Goal: Information Seeking & Learning: Learn about a topic

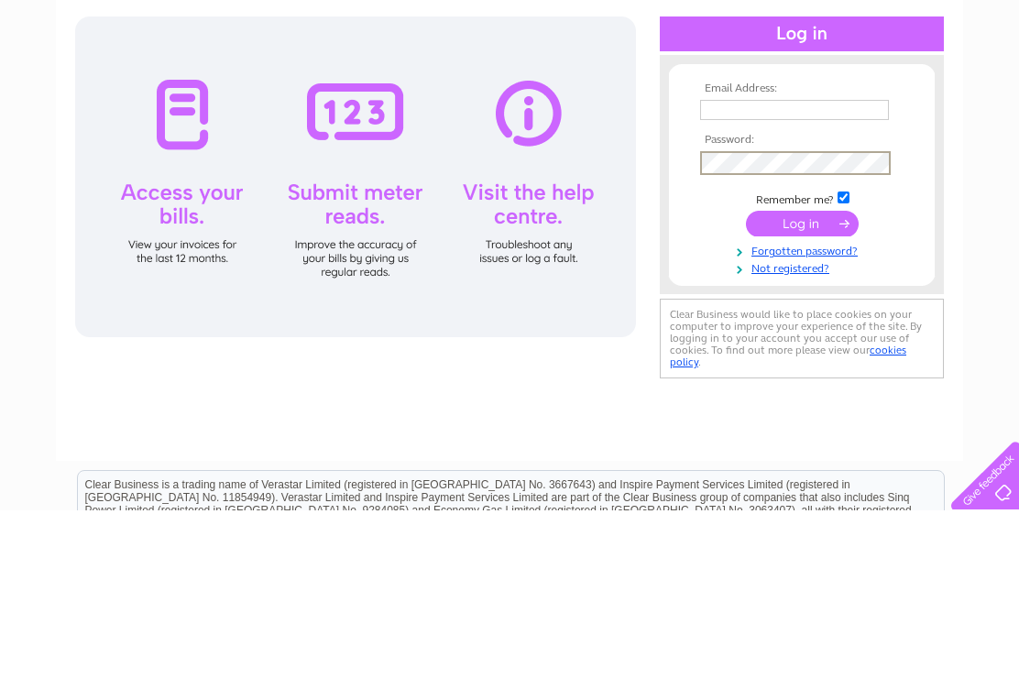
click at [751, 289] on input "text" at bounding box center [794, 299] width 189 height 20
type input "sanmel@btinternet.com"
click at [802, 400] on input "submit" at bounding box center [802, 413] width 113 height 26
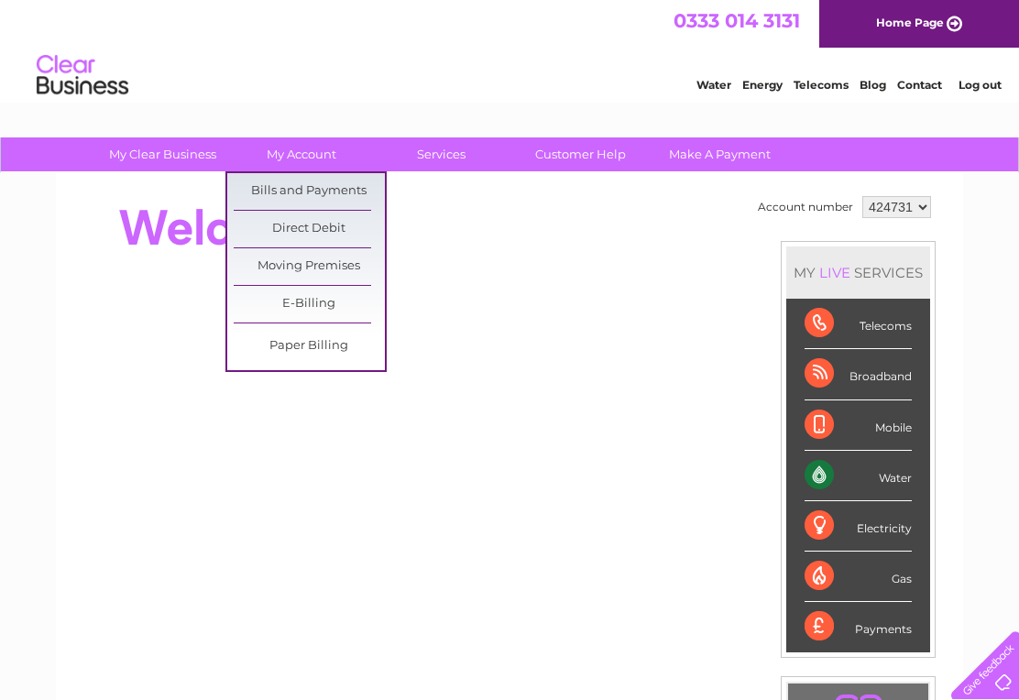
click at [345, 196] on link "Bills and Payments" at bounding box center [309, 191] width 151 height 37
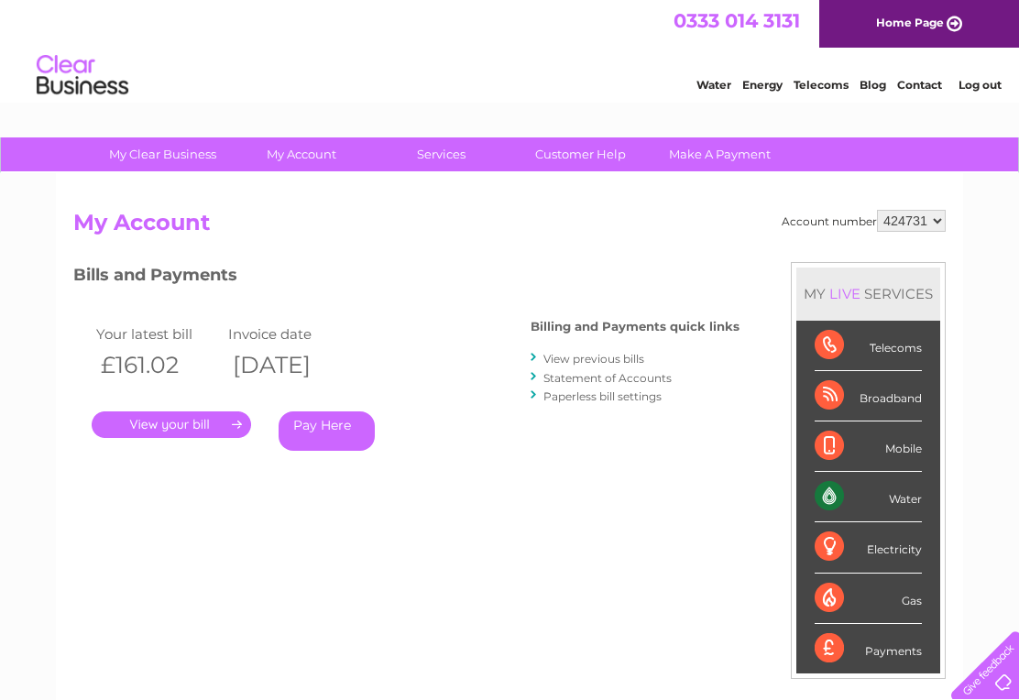
click at [216, 421] on link "." at bounding box center [171, 424] width 159 height 27
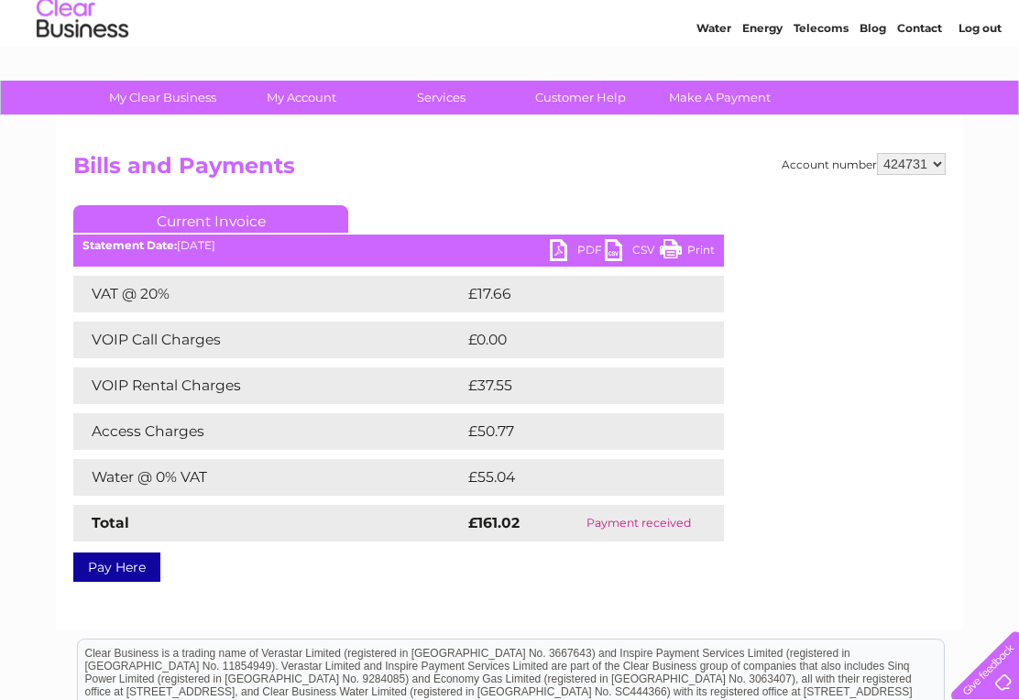
scroll to position [56, 0]
click at [527, 469] on td "£55.04" at bounding box center [576, 478] width 224 height 37
click at [191, 477] on td "Water @ 0% VAT" at bounding box center [268, 478] width 390 height 37
click at [190, 480] on td "Water @ 0% VAT" at bounding box center [268, 478] width 390 height 37
click at [200, 475] on td "Water @ 0% VAT" at bounding box center [268, 478] width 390 height 37
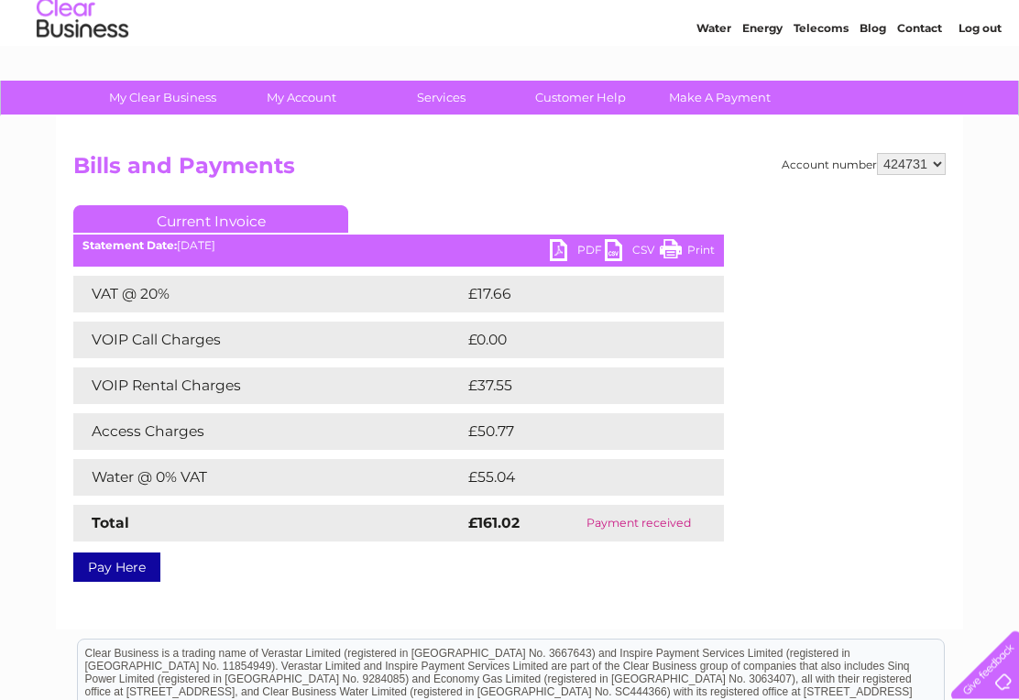
scroll to position [57, 0]
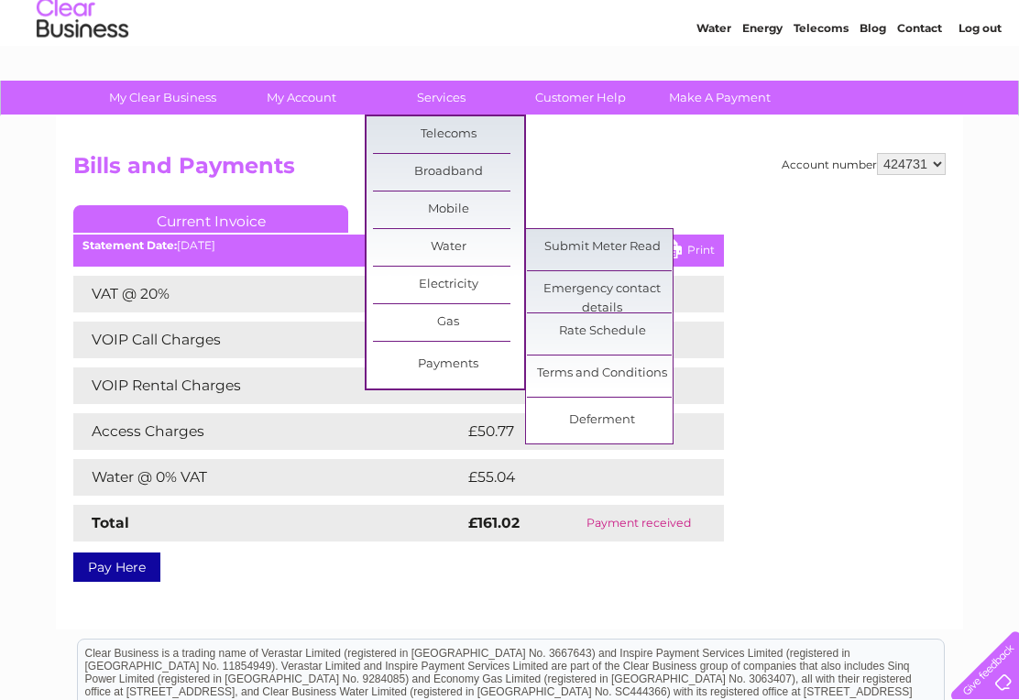
click at [616, 334] on link "Rate Schedule" at bounding box center [602, 331] width 151 height 37
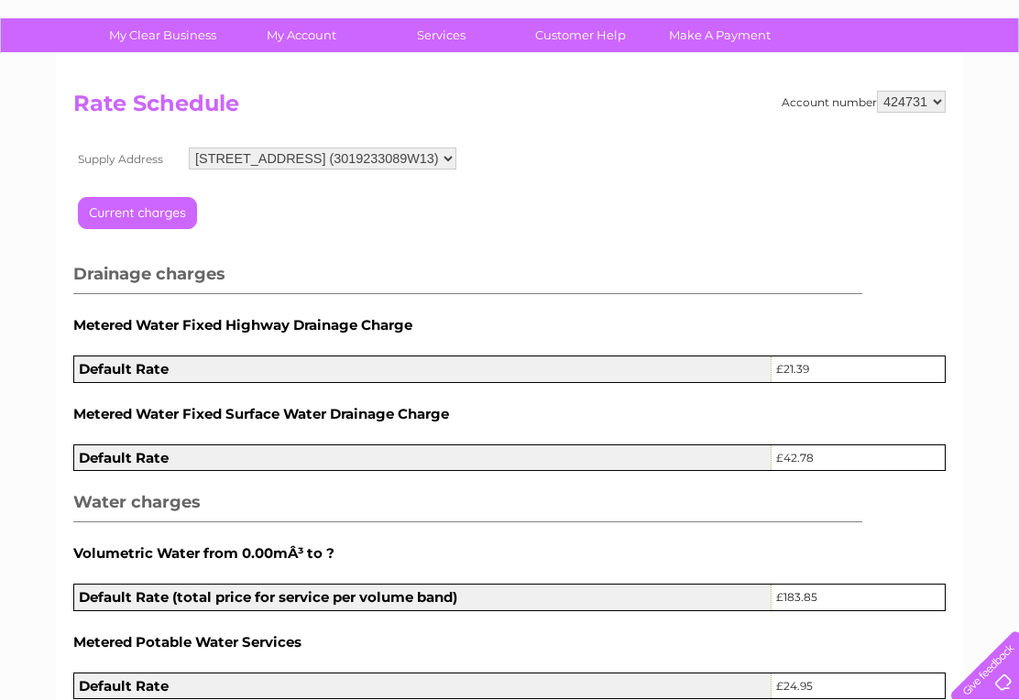
scroll to position [117, 0]
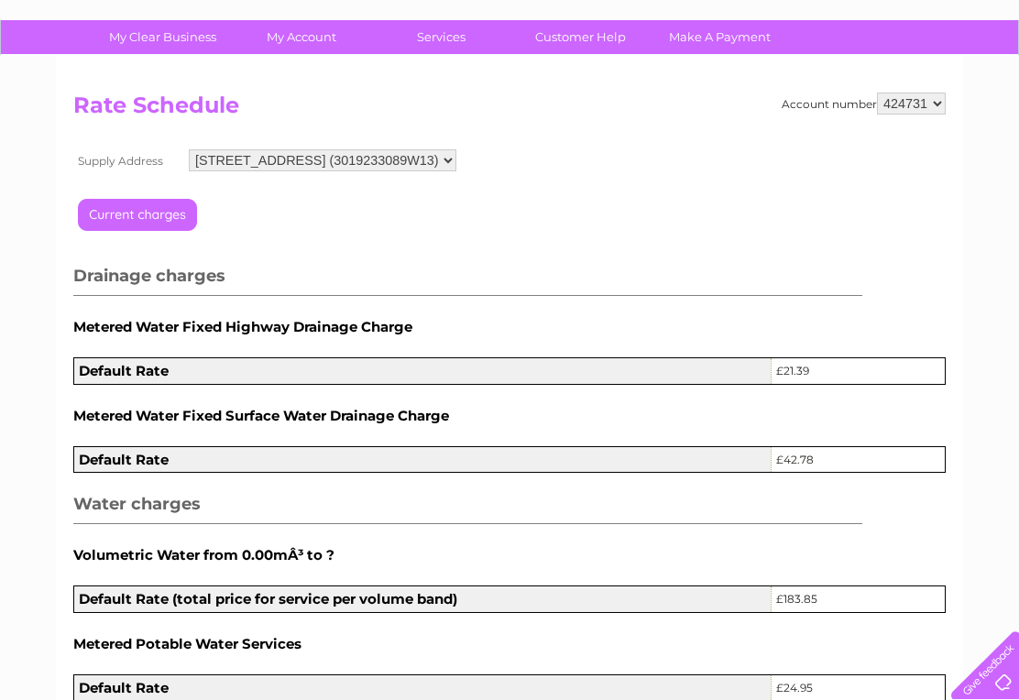
click at [156, 208] on input "button" at bounding box center [160, 222] width 165 height 46
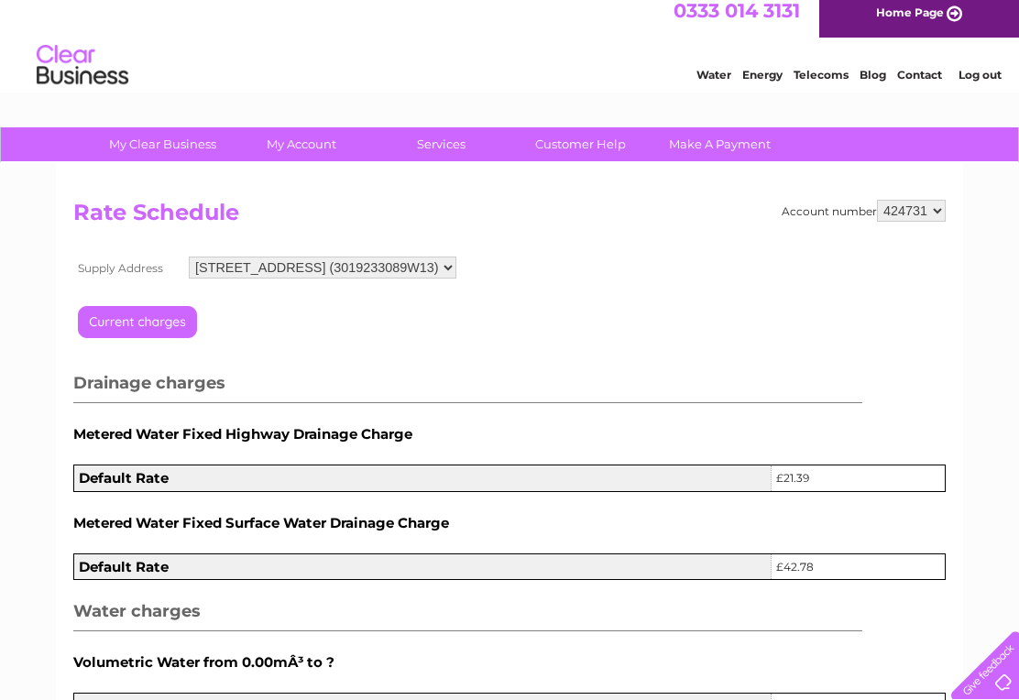
scroll to position [0, 0]
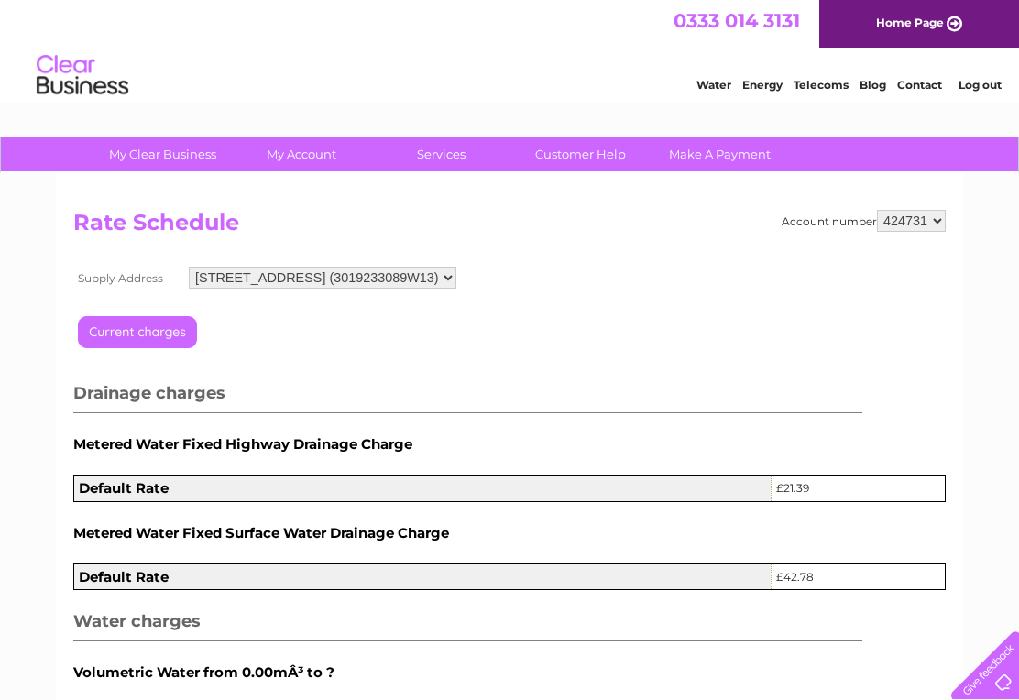
click at [728, 79] on link "Water" at bounding box center [713, 85] width 35 height 14
click at [456, 285] on select "21 The Marina, Deal, Kent, CT14 6NG (3019233089W13)" at bounding box center [322, 278] width 267 height 22
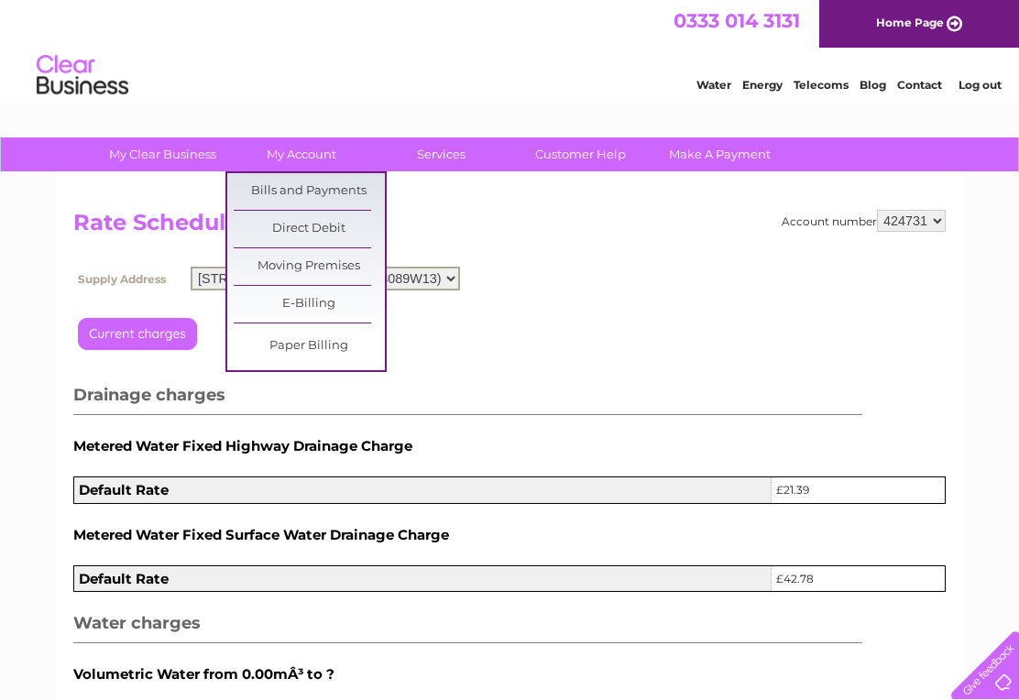
click at [354, 191] on link "Bills and Payments" at bounding box center [309, 191] width 151 height 37
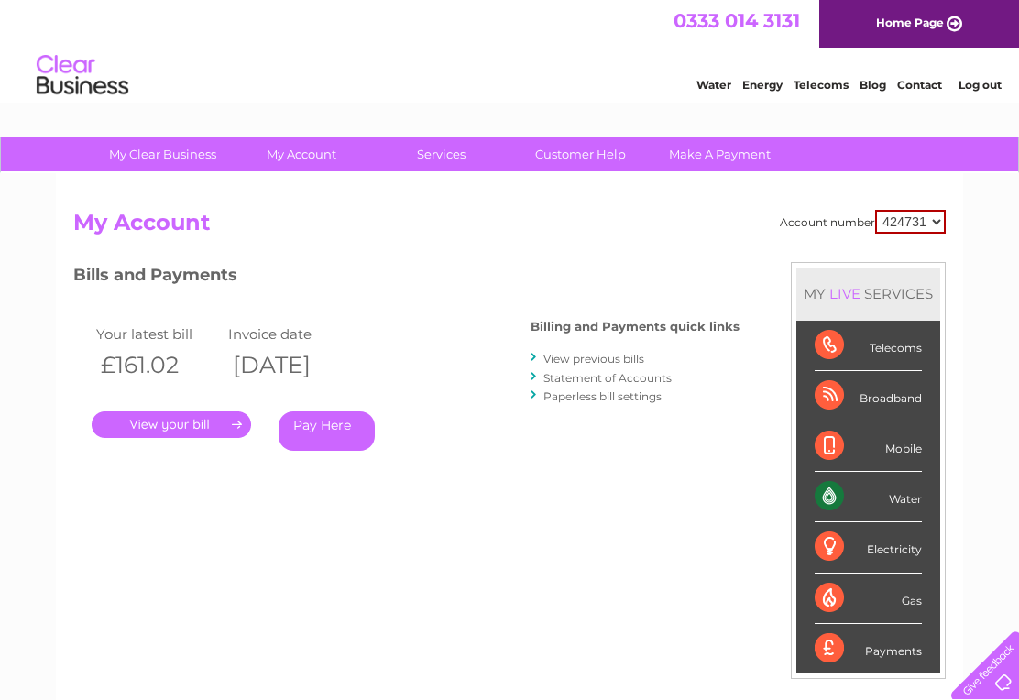
click at [214, 428] on link "." at bounding box center [171, 424] width 159 height 27
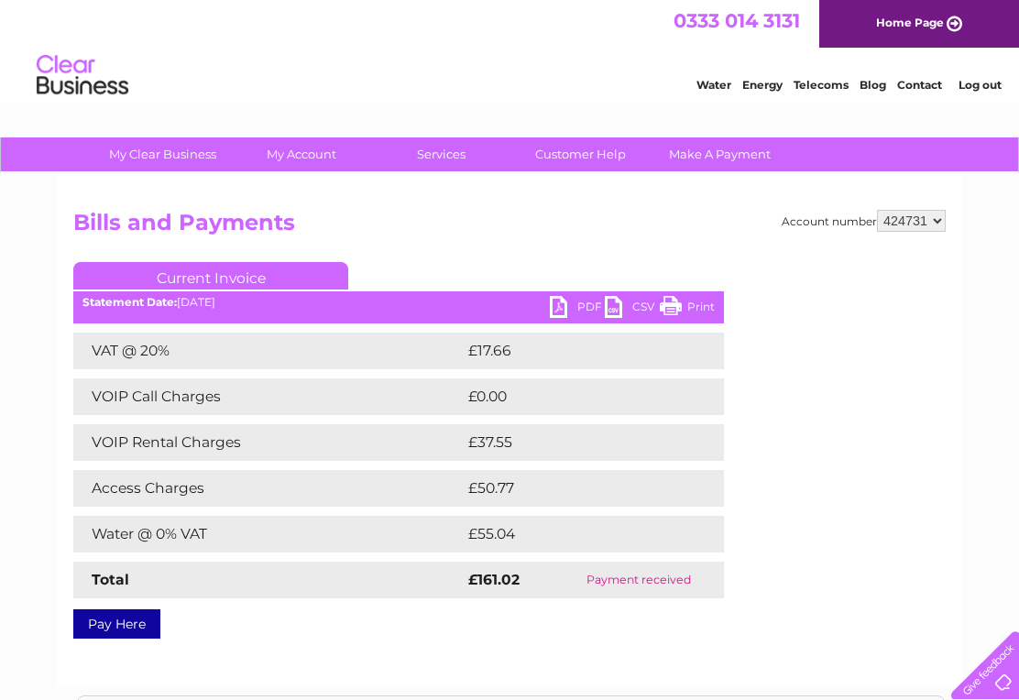
click at [987, 89] on link "Log out" at bounding box center [979, 85] width 43 height 14
